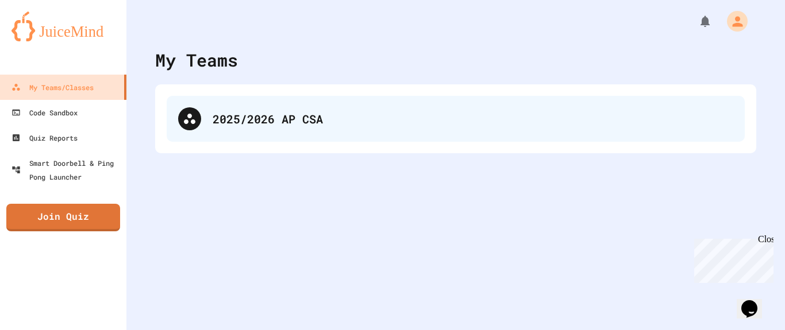
click at [325, 121] on div "2025/2026 AP CSA" at bounding box center [473, 118] width 521 height 17
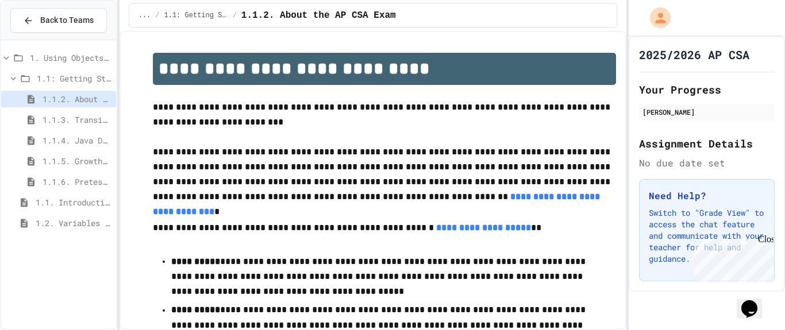
click at [64, 81] on span "1.1: Getting Started" at bounding box center [74, 78] width 75 height 12
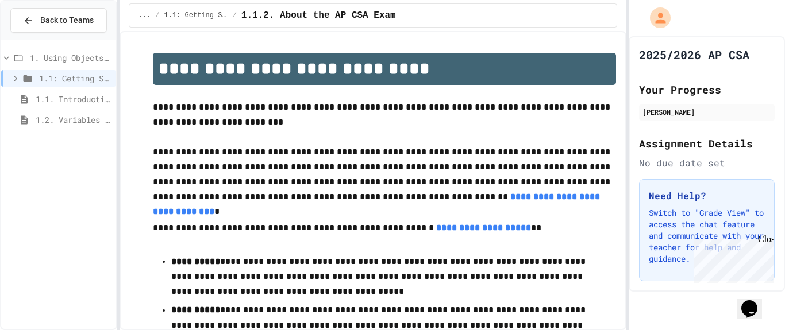
click at [64, 81] on span "1.1: Getting Started" at bounding box center [75, 78] width 72 height 12
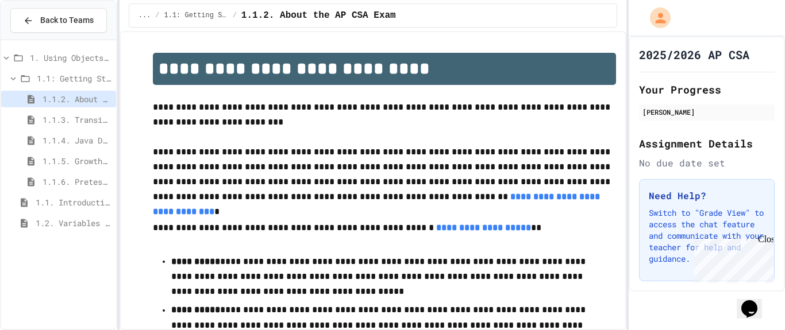
click at [69, 122] on span "1.1.3. Transitioning from AP CSP to AP CSA" at bounding box center [77, 120] width 69 height 12
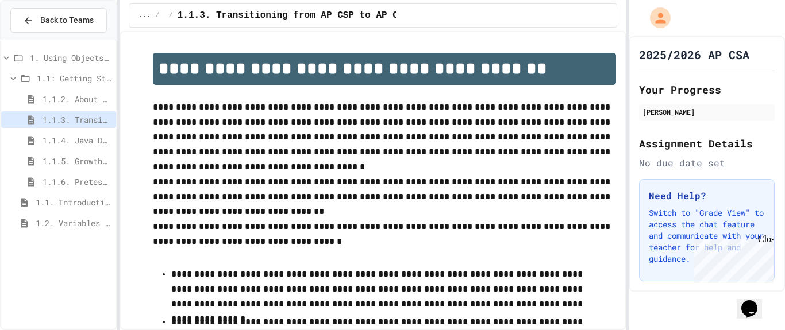
click at [87, 211] on div "1.1. Introduction to Algorithms, Programming, and Compilers" at bounding box center [58, 204] width 115 height 21
click at [83, 207] on span "1.1. Introduction to Algorithms, Programming, and Compilers" at bounding box center [74, 202] width 76 height 12
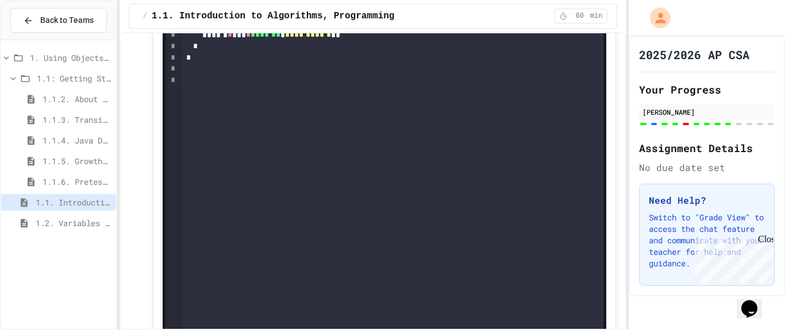
scroll to position [1939, 0]
click at [304, 259] on div "**********" at bounding box center [393, 152] width 421 height 390
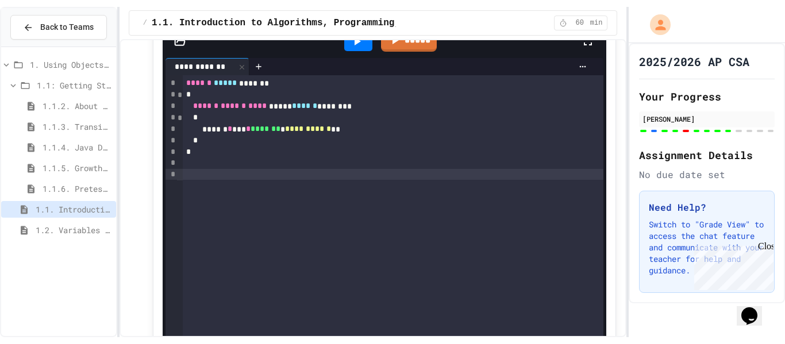
scroll to position [1827, 0]
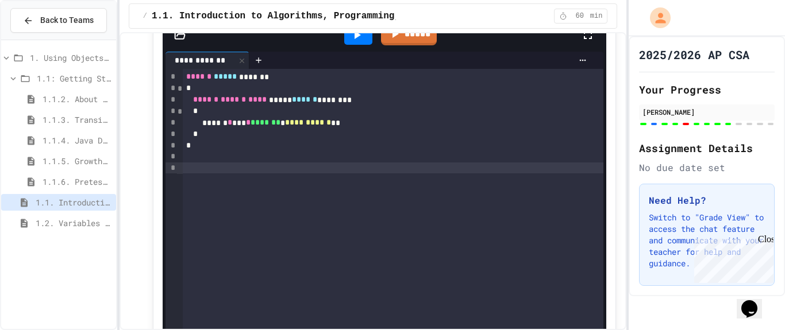
click at [581, 51] on div at bounding box center [593, 35] width 25 height 31
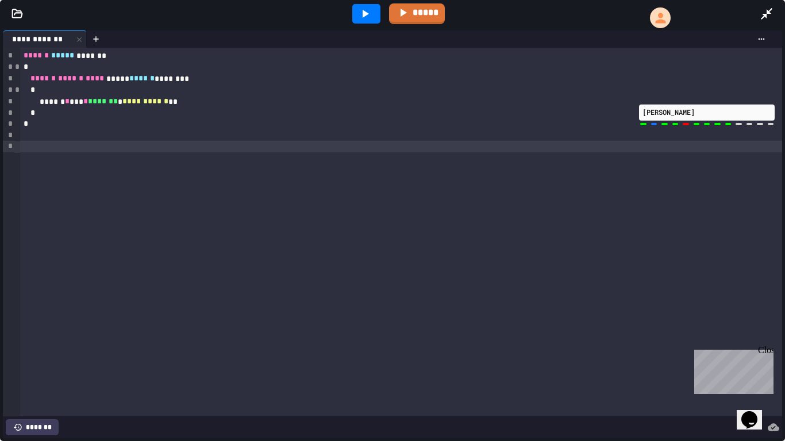
click at [360, 9] on icon at bounding box center [365, 14] width 14 height 14
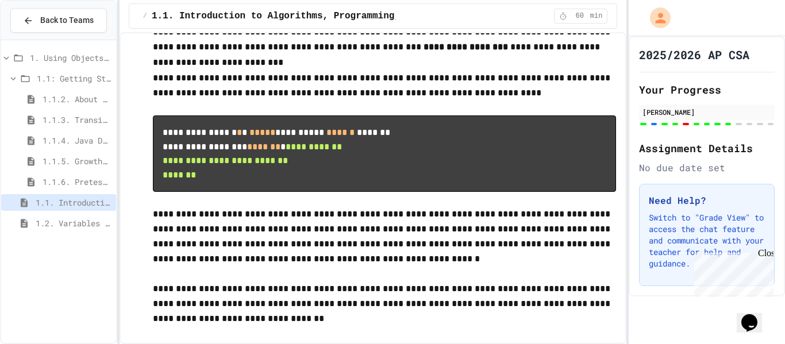
scroll to position [5417, 0]
